Goal: Task Accomplishment & Management: Complete application form

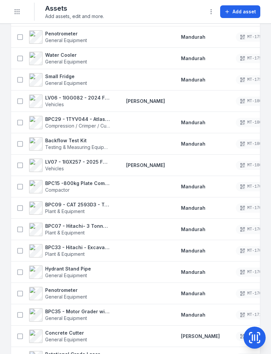
scroll to position [941, 0]
click at [20, 250] on icon at bounding box center [20, 250] width 7 height 7
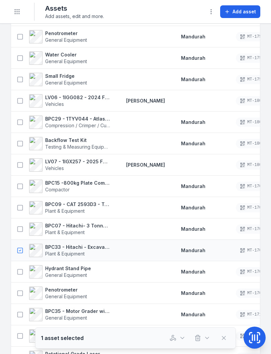
click at [255, 334] on icon at bounding box center [254, 337] width 13 height 13
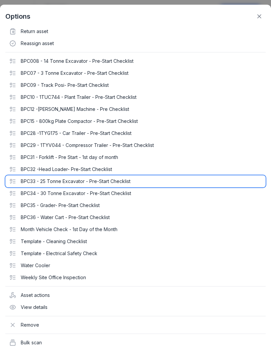
click at [18, 181] on div "BPC33 - 25 Tonne Excavator - Pre-Start Checklist" at bounding box center [135, 181] width 260 height 12
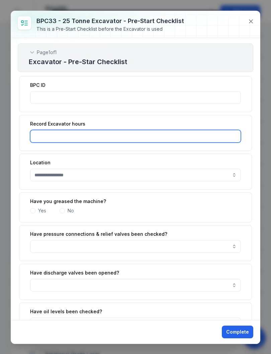
click at [98, 136] on input ":r19:-form-item-label" at bounding box center [135, 136] width 211 height 13
type input "******"
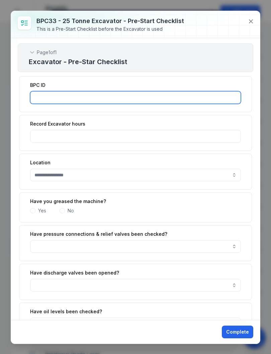
click at [77, 95] on input ":r18:-form-item-label" at bounding box center [135, 97] width 211 height 13
click at [121, 175] on button "button" at bounding box center [135, 175] width 211 height 13
type input "******"
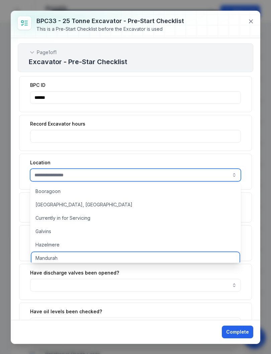
click at [53, 257] on span "Mandurah" at bounding box center [46, 258] width 22 height 7
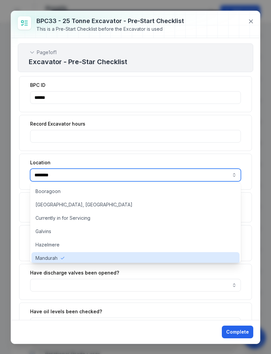
type input "********"
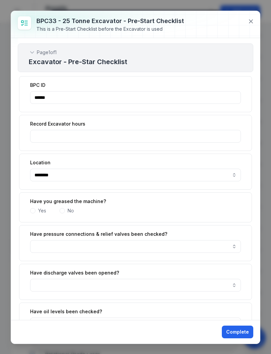
click at [33, 211] on span at bounding box center [32, 210] width 5 height 5
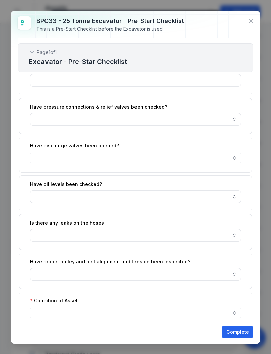
scroll to position [171, 0]
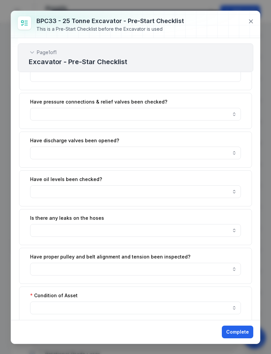
click at [235, 191] on button "button" at bounding box center [135, 191] width 211 height 13
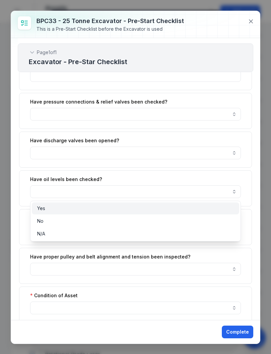
click at [180, 210] on div "Yes" at bounding box center [135, 208] width 197 height 7
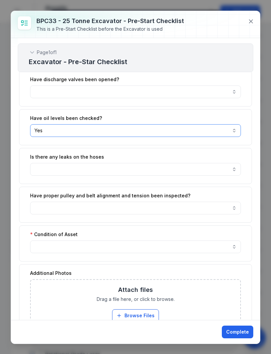
scroll to position [233, 0]
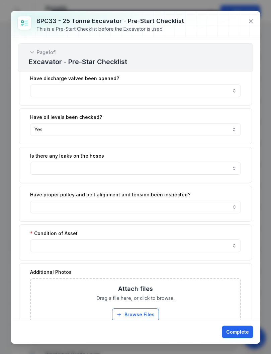
click at [235, 166] on button "button" at bounding box center [135, 168] width 211 height 13
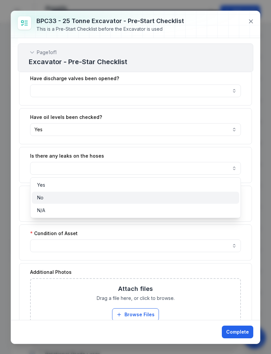
click at [134, 202] on div "No" at bounding box center [135, 198] width 207 height 12
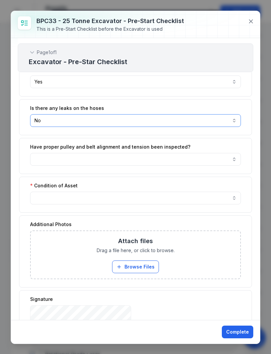
scroll to position [285, 0]
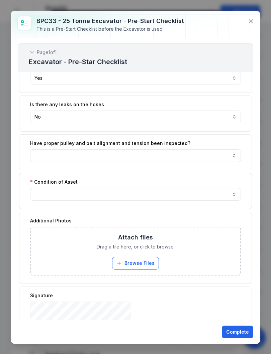
click at [236, 196] on button "button" at bounding box center [135, 194] width 211 height 13
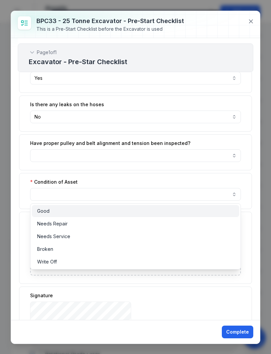
click at [119, 216] on div "Good" at bounding box center [135, 211] width 207 height 12
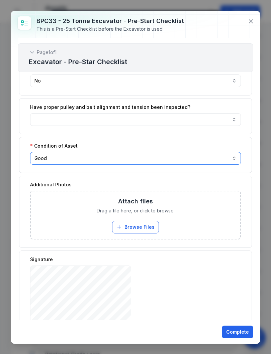
scroll to position [374, 0]
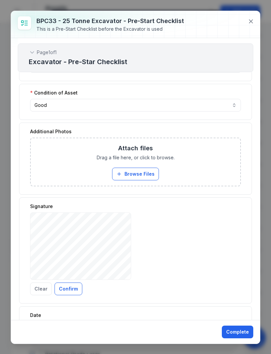
click at [72, 287] on button "Confirm" at bounding box center [68, 289] width 28 height 13
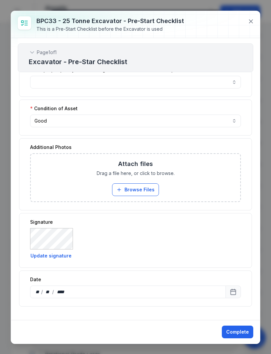
scroll to position [358, 0]
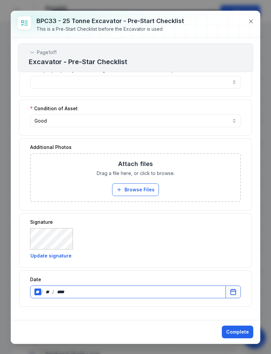
click at [40, 289] on div "**" at bounding box center [37, 292] width 7 height 7
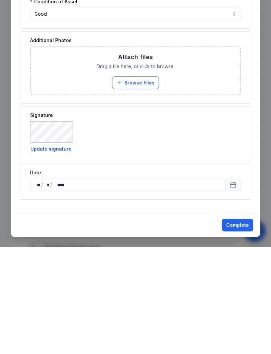
click at [236, 326] on button "Complete" at bounding box center [237, 332] width 31 height 13
